Goal: Task Accomplishment & Management: Use online tool/utility

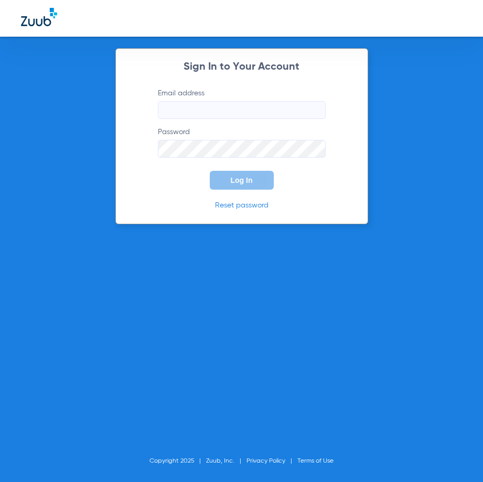
click at [241, 115] on input "Email address" at bounding box center [242, 110] width 168 height 18
type input "cortiz@theriodental.com"
click at [210, 171] on button "Log In" at bounding box center [242, 180] width 64 height 19
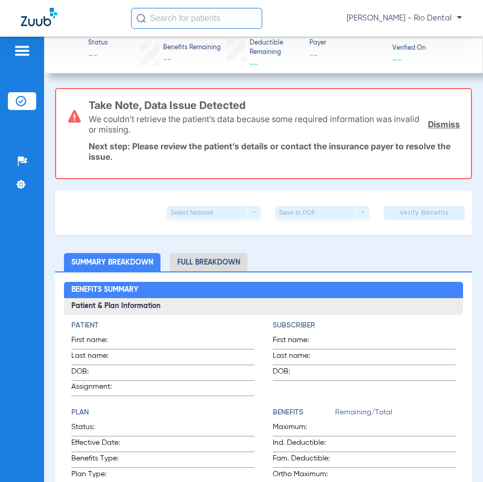
click at [205, 19] on input "text" at bounding box center [196, 18] width 131 height 21
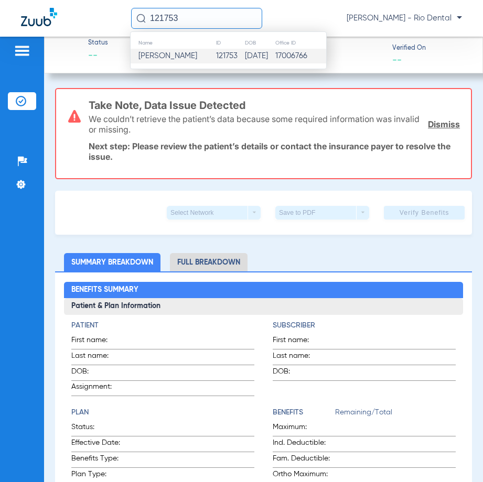
type input "121753"
click at [229, 52] on td "121753" at bounding box center [229, 56] width 29 height 15
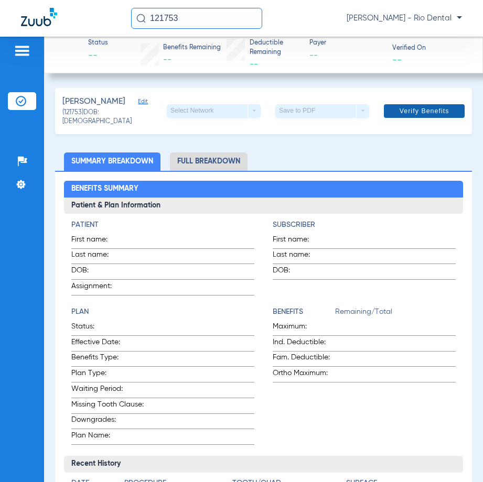
click at [430, 111] on span "Verify Benefits" at bounding box center [424, 111] width 50 height 8
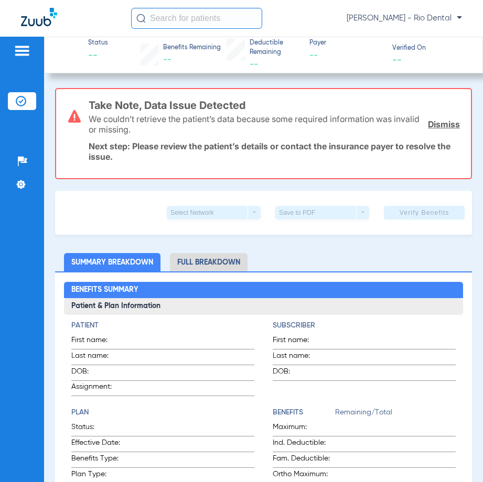
click at [182, 18] on input "text" at bounding box center [196, 18] width 131 height 21
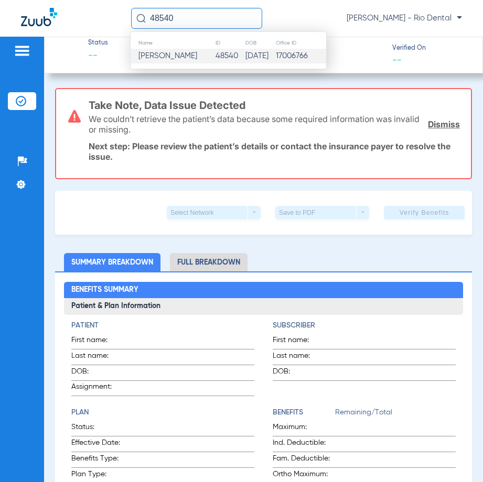
type input "48540"
click at [221, 55] on td "48540" at bounding box center [230, 56] width 30 height 15
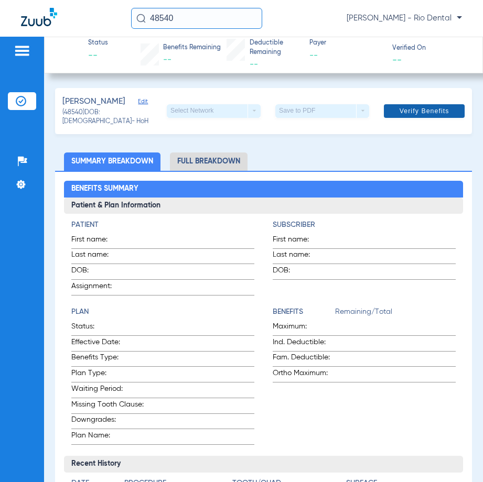
click at [427, 111] on span "Verify Benefits" at bounding box center [424, 111] width 50 height 8
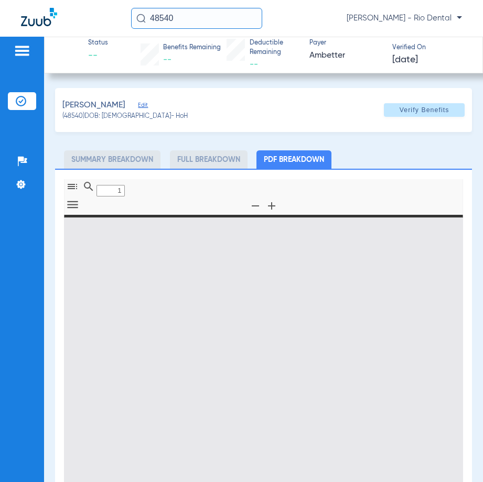
type input "0"
select select "page-width"
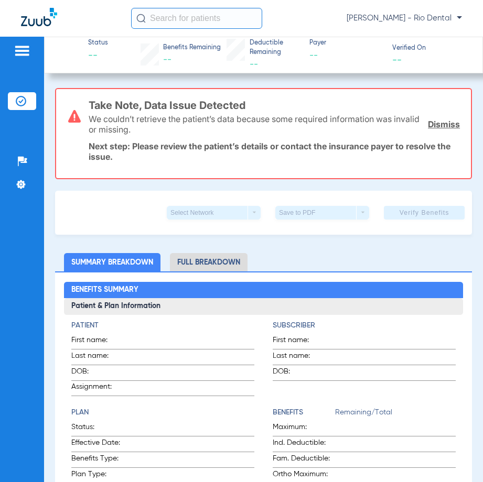
click at [223, 20] on input "text" at bounding box center [196, 18] width 131 height 21
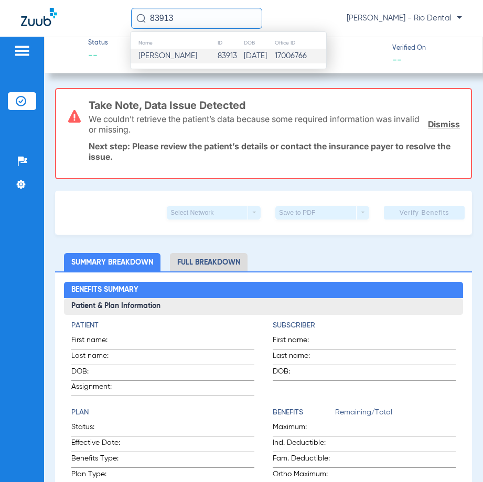
type input "83913"
click at [217, 52] on td "83913" at bounding box center [230, 56] width 26 height 15
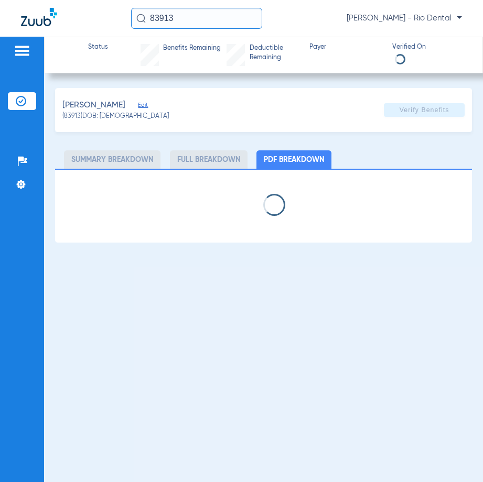
select select "page-width"
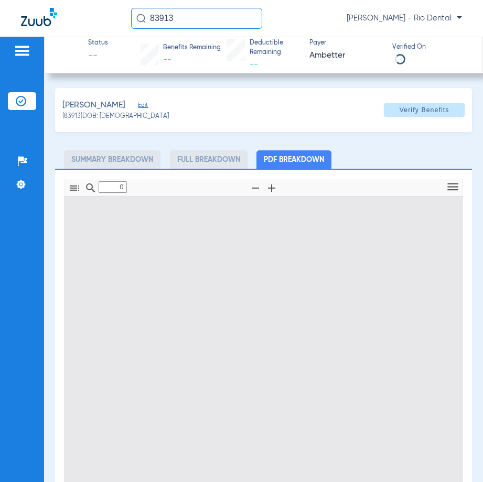
type input "1"
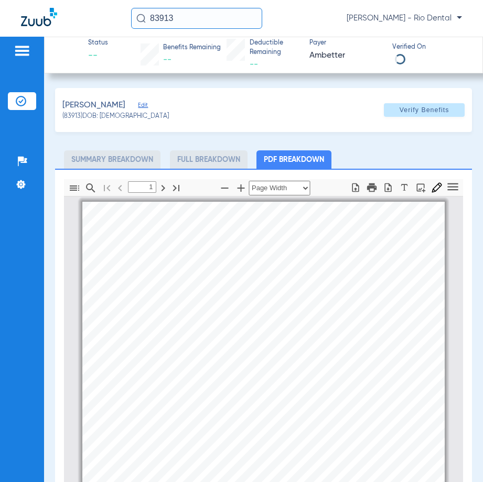
scroll to position [5, 0]
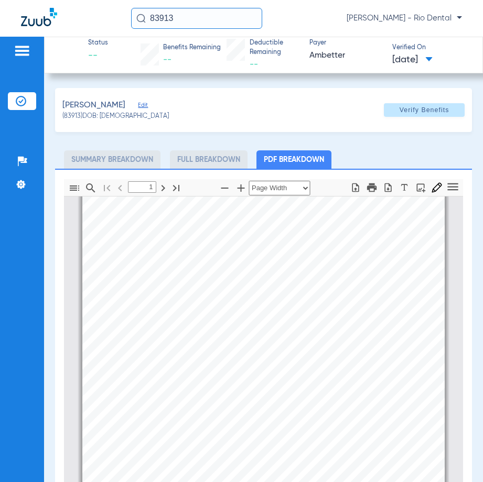
click at [390, 111] on span at bounding box center [424, 110] width 81 height 25
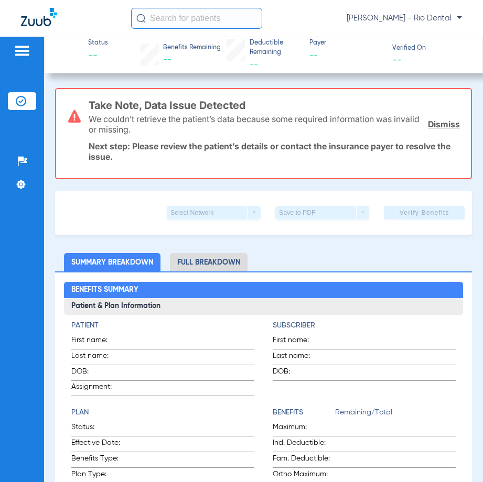
click at [237, 20] on input "text" at bounding box center [196, 18] width 131 height 21
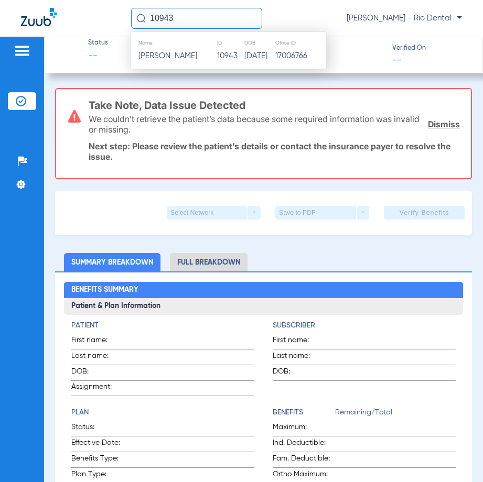
type input "10943"
click at [244, 57] on td "03/05/1954" at bounding box center [259, 56] width 31 height 15
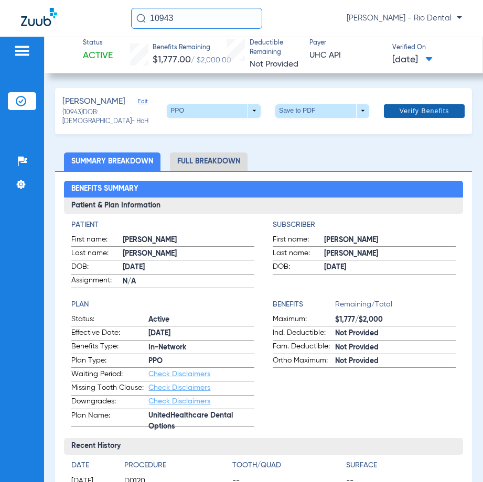
click at [423, 109] on span "Verify Benefits" at bounding box center [424, 111] width 50 height 8
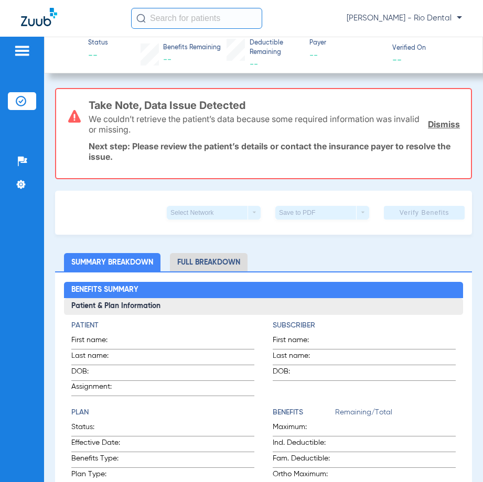
click at [164, 18] on input "text" at bounding box center [196, 18] width 131 height 21
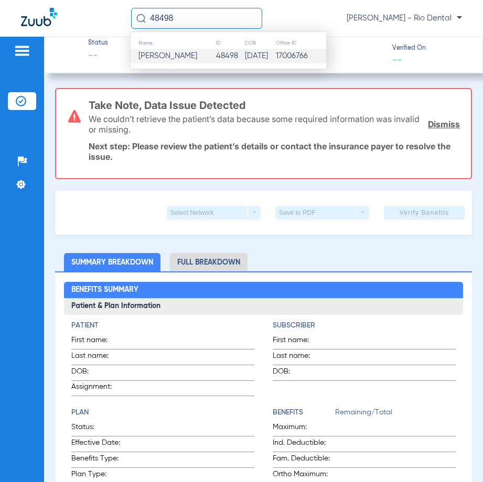
type input "48498"
click at [215, 56] on td "48498" at bounding box center [229, 56] width 29 height 15
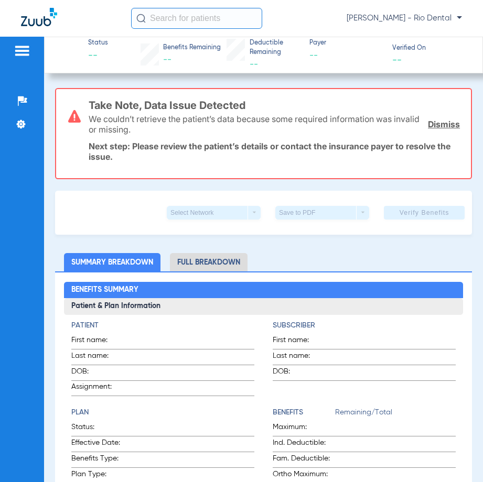
click at [233, 14] on input "text" at bounding box center [196, 18] width 131 height 21
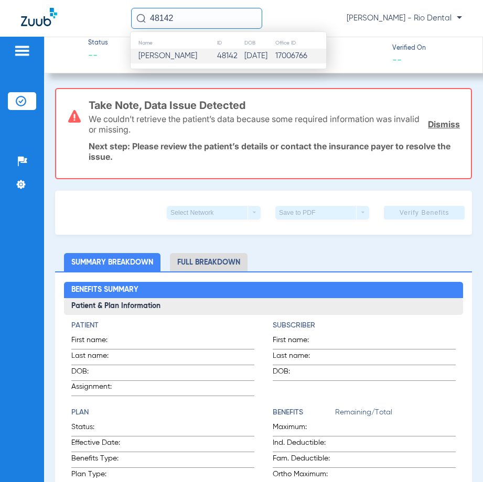
type input "48142"
click at [246, 50] on td "04/02/1996" at bounding box center [259, 56] width 31 height 15
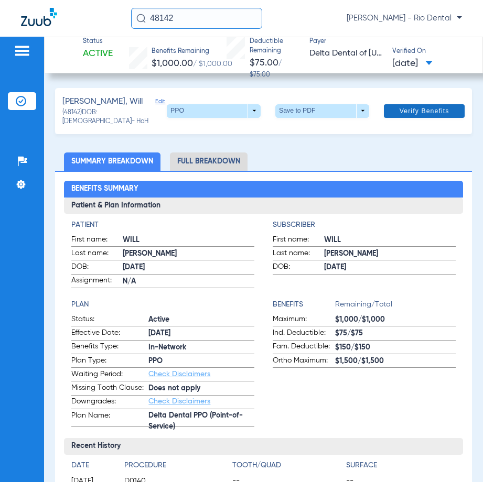
click at [432, 109] on span "Verify Benefits" at bounding box center [424, 111] width 50 height 8
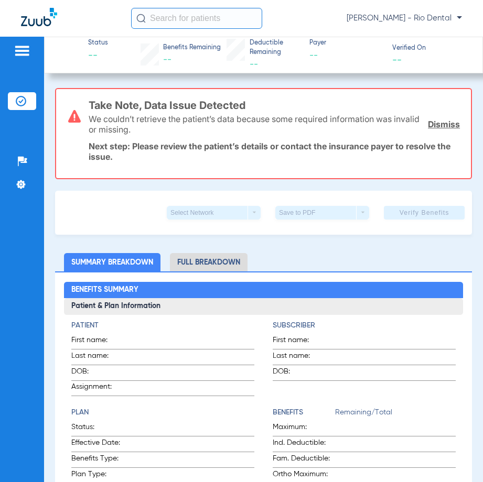
click at [209, 18] on input "text" at bounding box center [196, 18] width 131 height 21
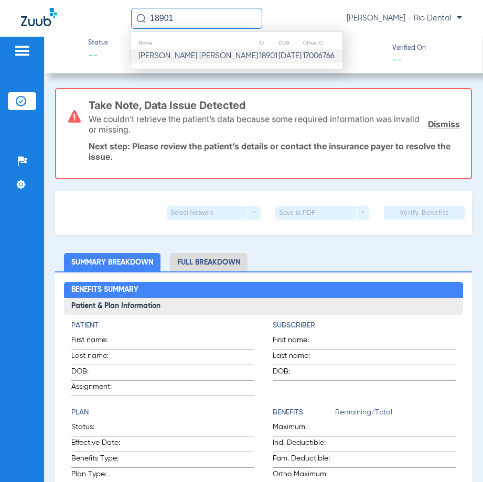
type input "18901"
click at [205, 55] on span "[PERSON_NAME] [PERSON_NAME]" at bounding box center [198, 56] width 120 height 8
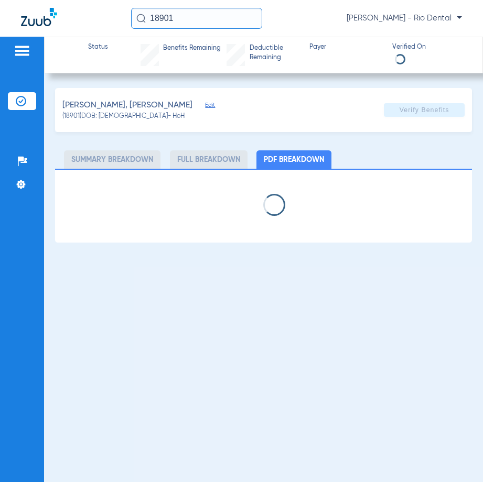
select select "page-width"
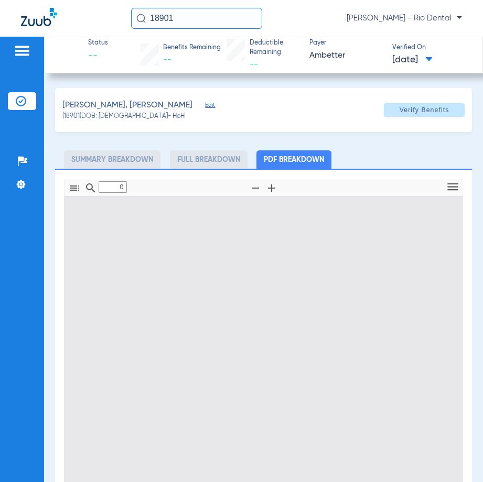
type input "1"
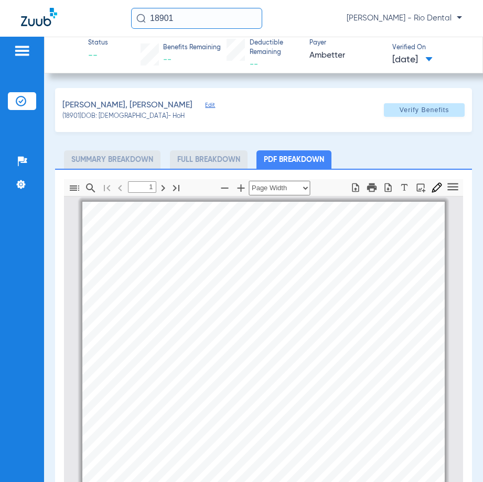
scroll to position [5, 0]
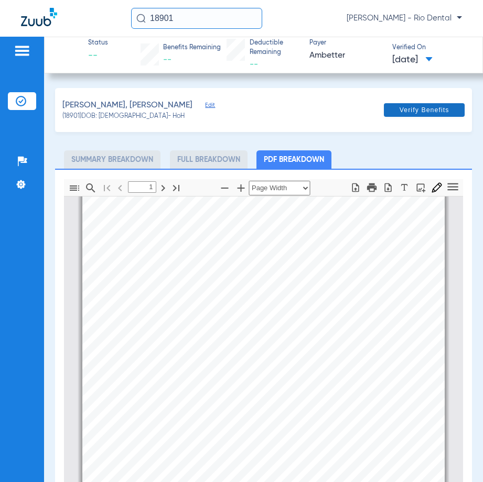
click at [413, 113] on span "Verify Benefits" at bounding box center [424, 110] width 50 height 8
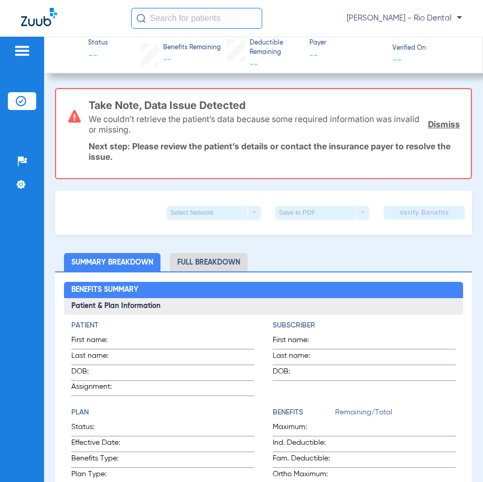
click at [222, 21] on input "text" at bounding box center [196, 18] width 131 height 21
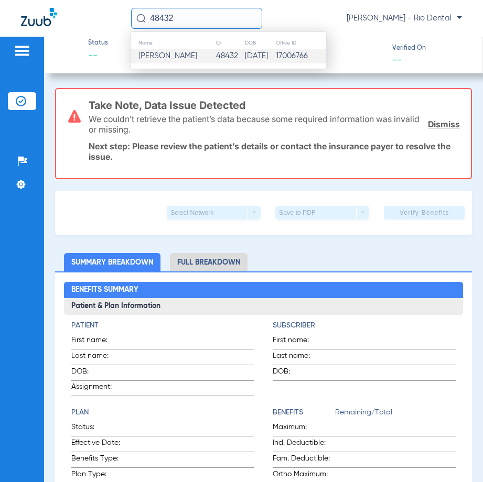
type input "48432"
click at [197, 56] on span "Aziel D Morales-lopez" at bounding box center [167, 56] width 59 height 8
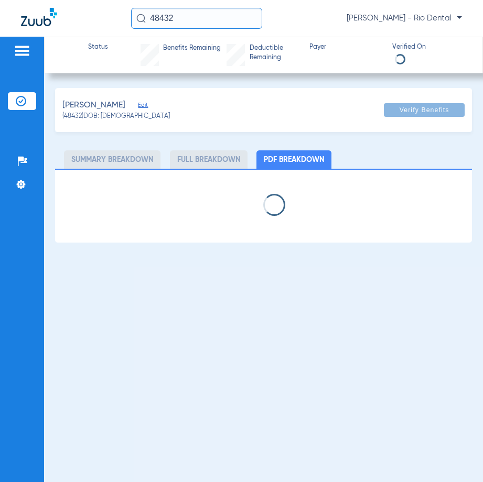
select select "page-width"
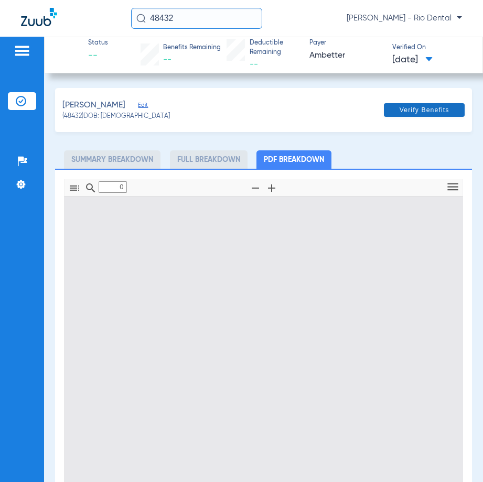
type input "1"
click at [437, 113] on span "Verify Benefits" at bounding box center [424, 110] width 50 height 8
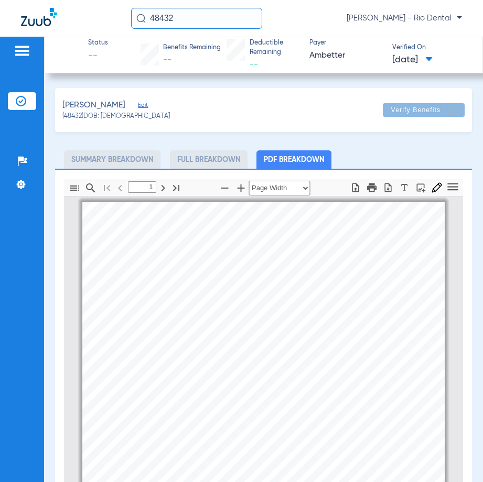
scroll to position [5, 0]
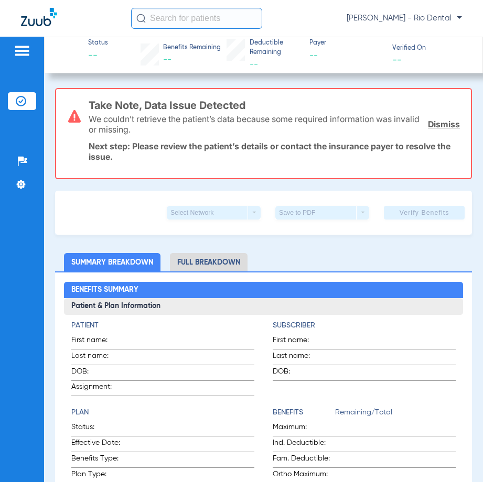
click at [220, 19] on input "text" at bounding box center [196, 18] width 131 height 21
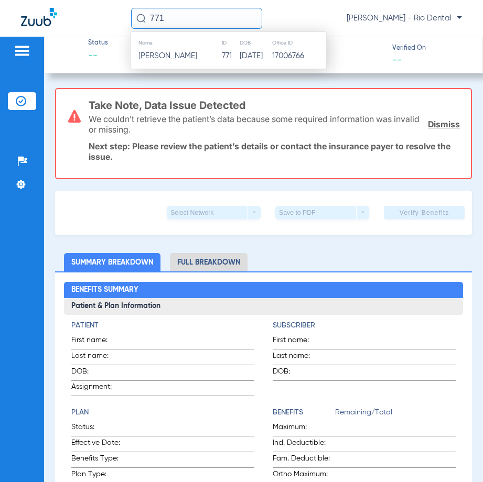
type input "771"
drag, startPoint x: 275, startPoint y: 44, endPoint x: 265, endPoint y: 57, distance: 16.5
click at [272, 47] on th "DOB" at bounding box center [255, 43] width 33 height 12
click at [264, 57] on td "04/03/1956" at bounding box center [255, 56] width 33 height 15
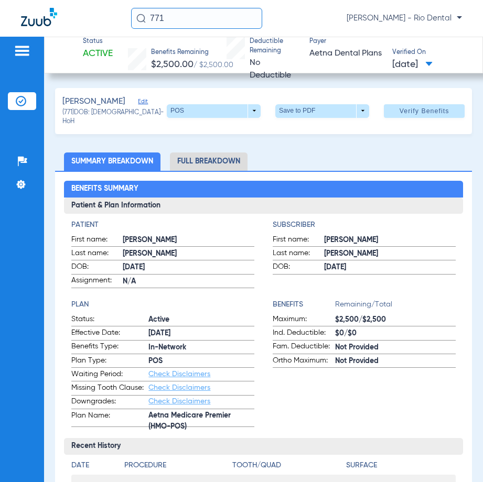
click at [422, 109] on span "Verify Benefits" at bounding box center [424, 111] width 50 height 8
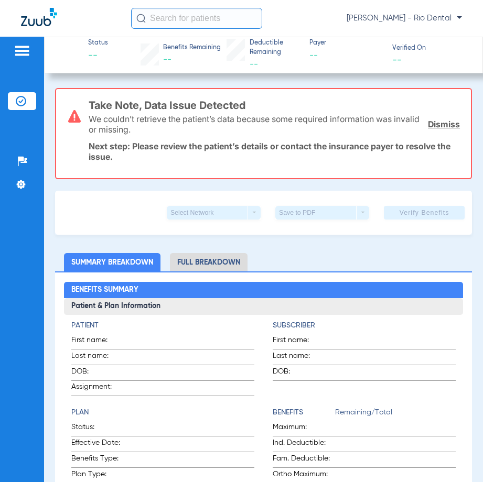
click at [197, 16] on input "text" at bounding box center [196, 18] width 131 height 21
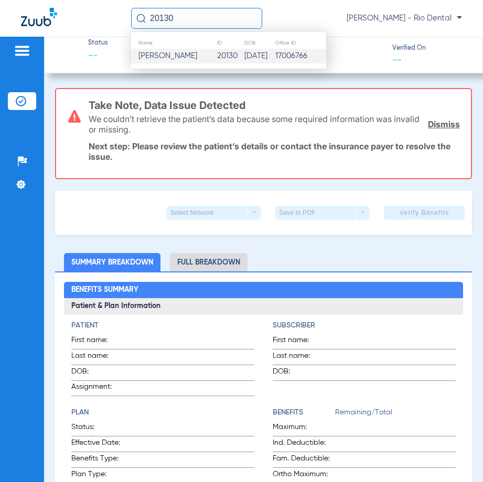
type input "20130"
click at [192, 50] on td "[PERSON_NAME]" at bounding box center [174, 56] width 86 height 15
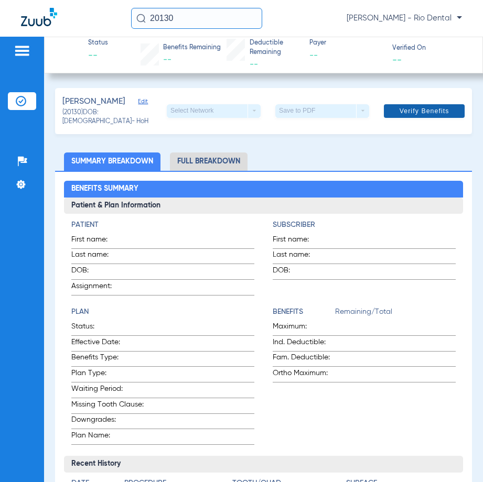
click at [409, 104] on span at bounding box center [424, 111] width 81 height 25
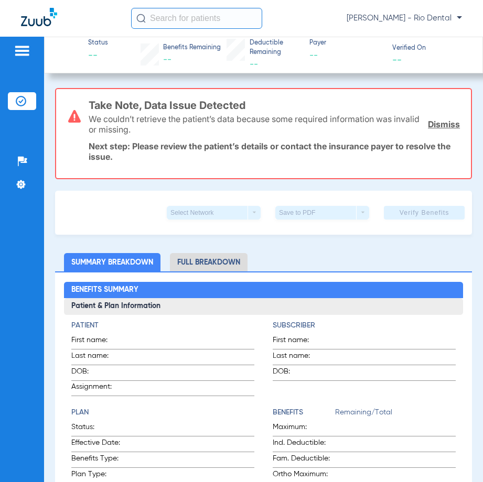
click at [168, 16] on input "text" at bounding box center [196, 18] width 131 height 21
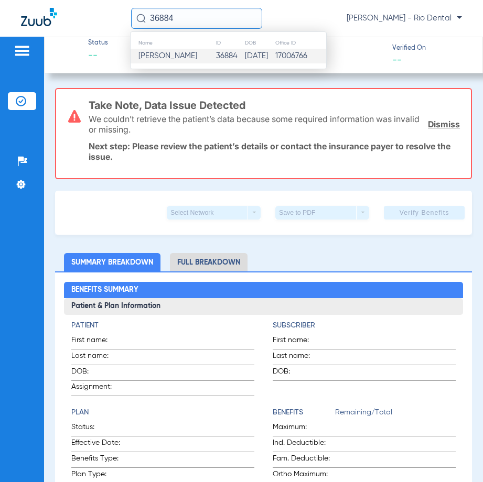
type input "36884"
click at [172, 59] on span "Deasia J Taborn" at bounding box center [167, 56] width 59 height 8
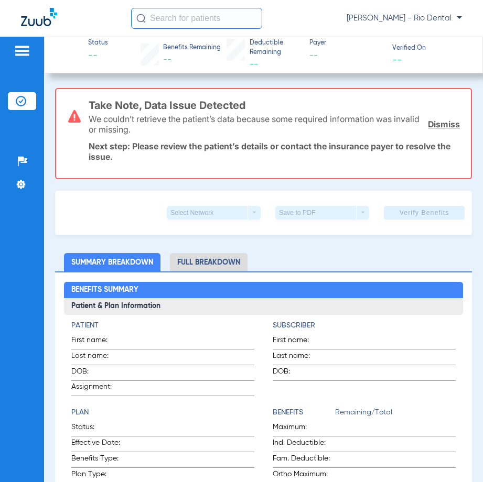
click at [233, 23] on input "text" at bounding box center [196, 18] width 131 height 21
click at [219, 22] on input "text" at bounding box center [196, 18] width 131 height 21
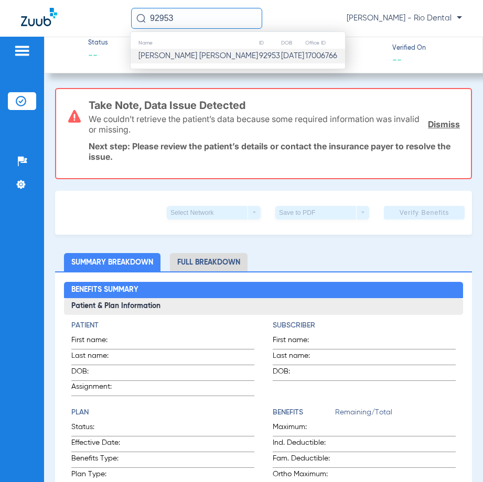
type input "92953"
click at [280, 55] on td "[DATE]" at bounding box center [292, 56] width 24 height 15
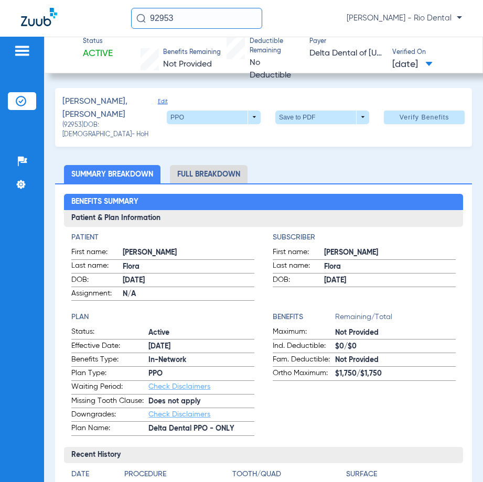
click at [421, 107] on span at bounding box center [424, 117] width 81 height 25
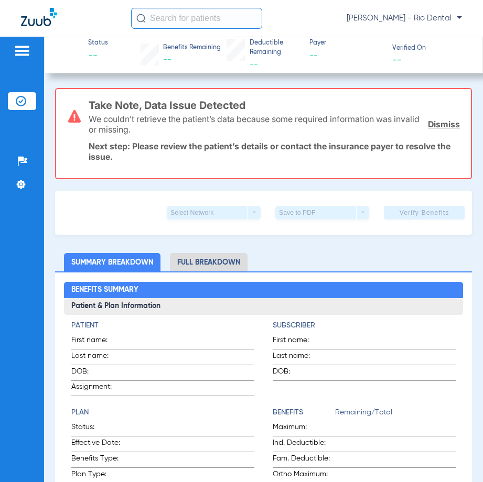
click at [198, 22] on input "text" at bounding box center [196, 18] width 131 height 21
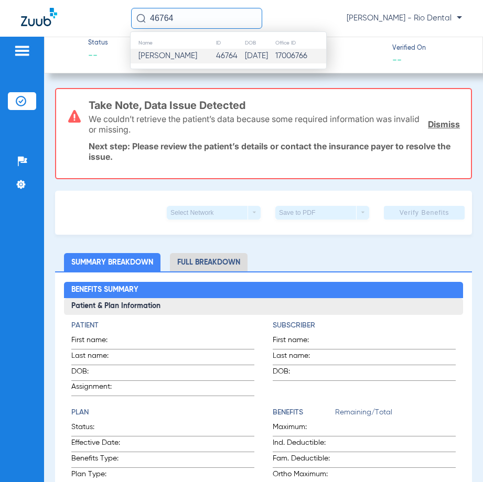
type input "46764"
click at [217, 49] on td "46764" at bounding box center [229, 56] width 29 height 15
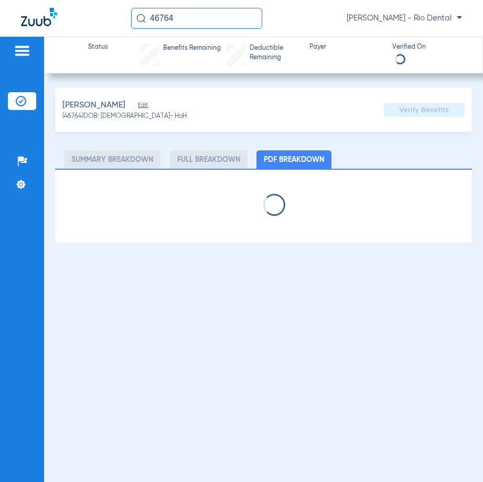
select select "page-width"
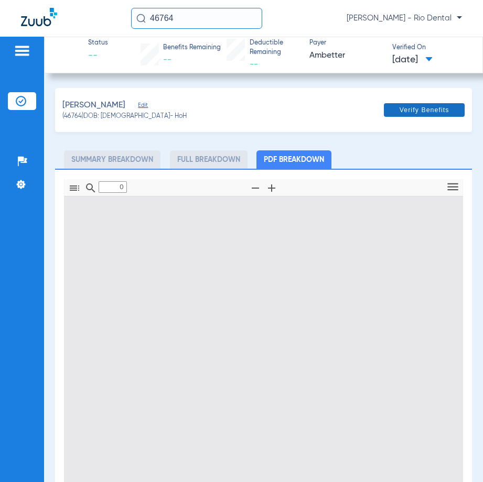
type input "1"
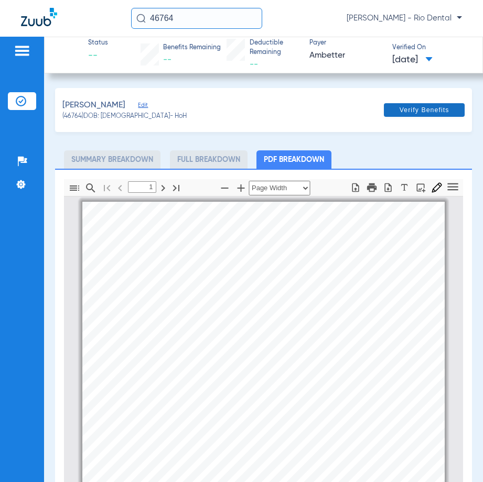
scroll to position [5, 0]
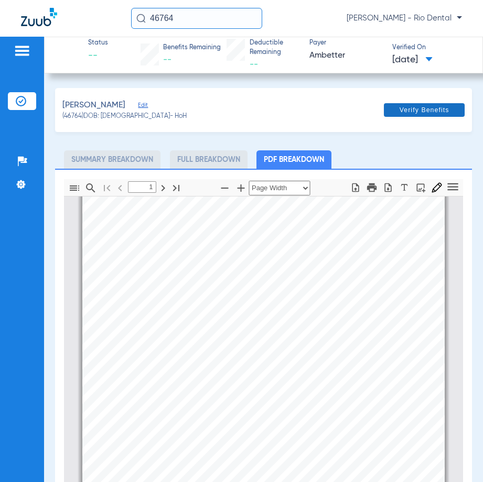
click at [431, 112] on span "Verify Benefits" at bounding box center [424, 110] width 50 height 8
